Goal: Navigation & Orientation: Find specific page/section

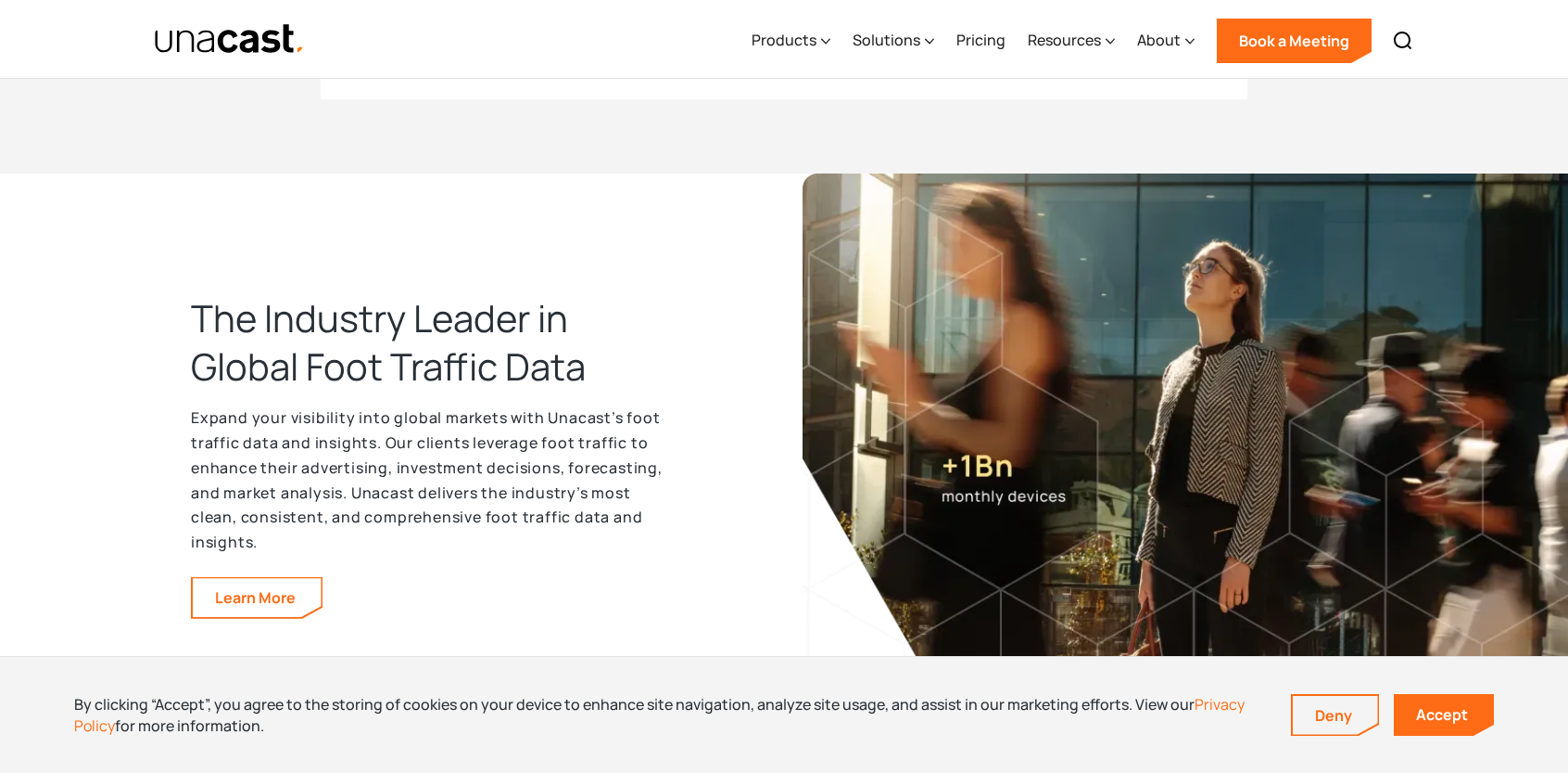
scroll to position [2783, 0]
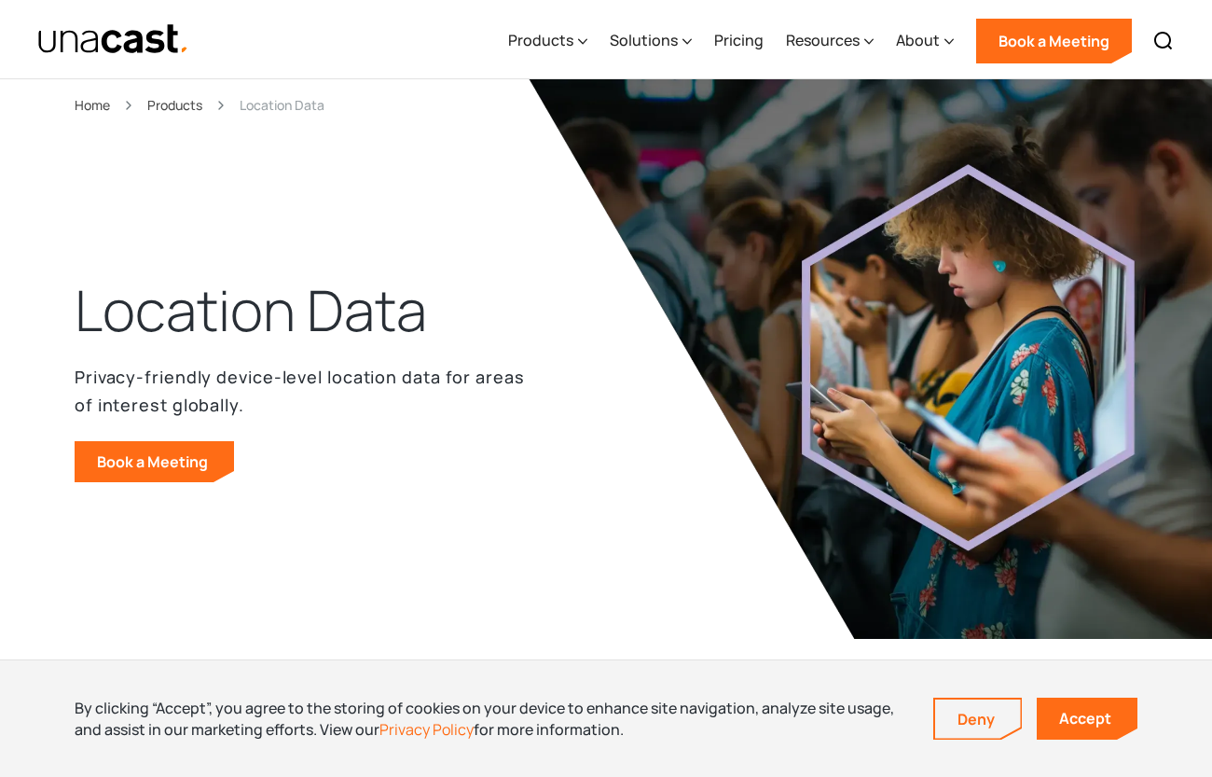
click at [126, 33] on img "home" at bounding box center [113, 39] width 152 height 33
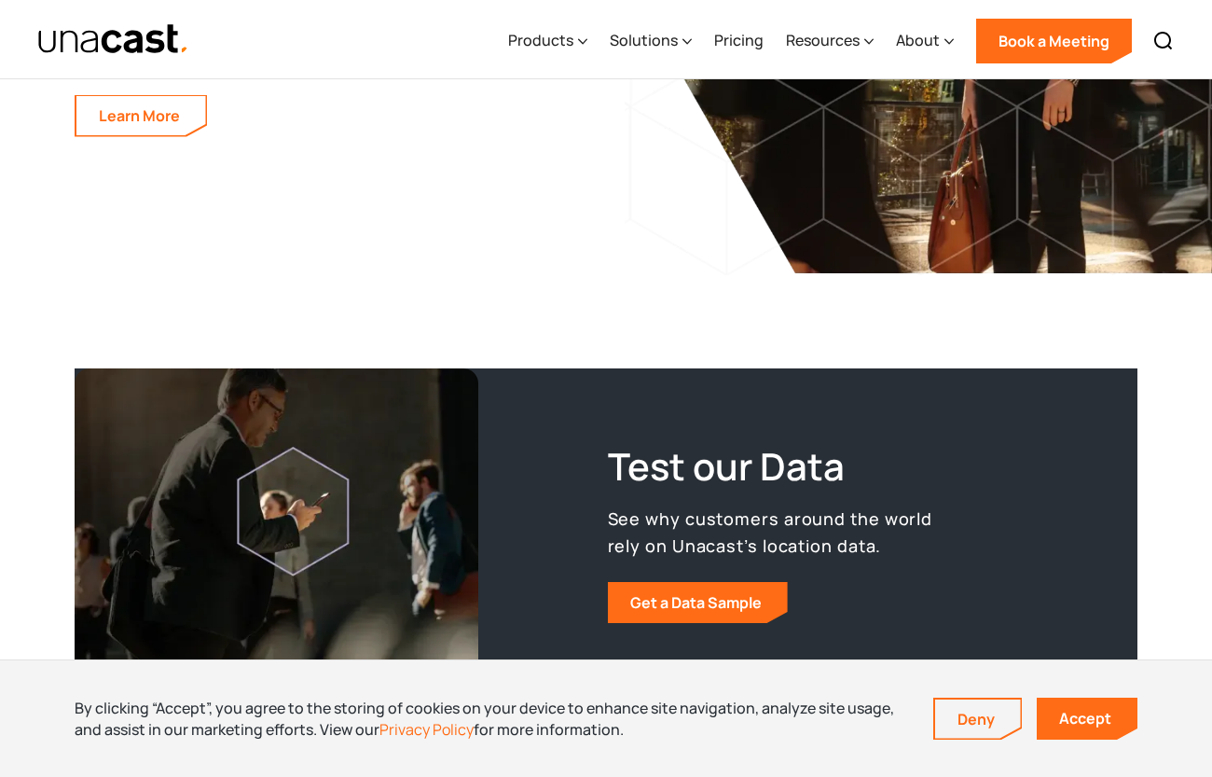
scroll to position [3449, 0]
